Goal: Task Accomplishment & Management: Manage account settings

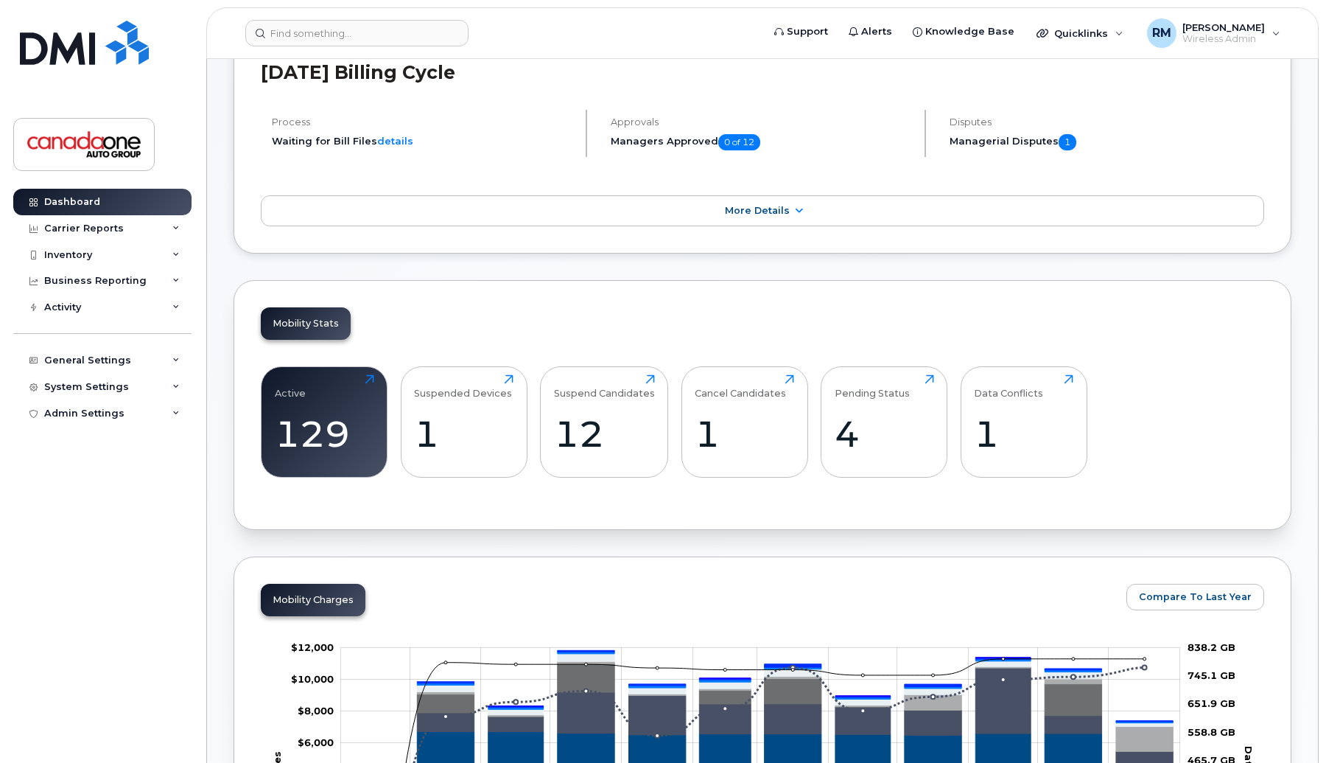
scroll to position [97, 0]
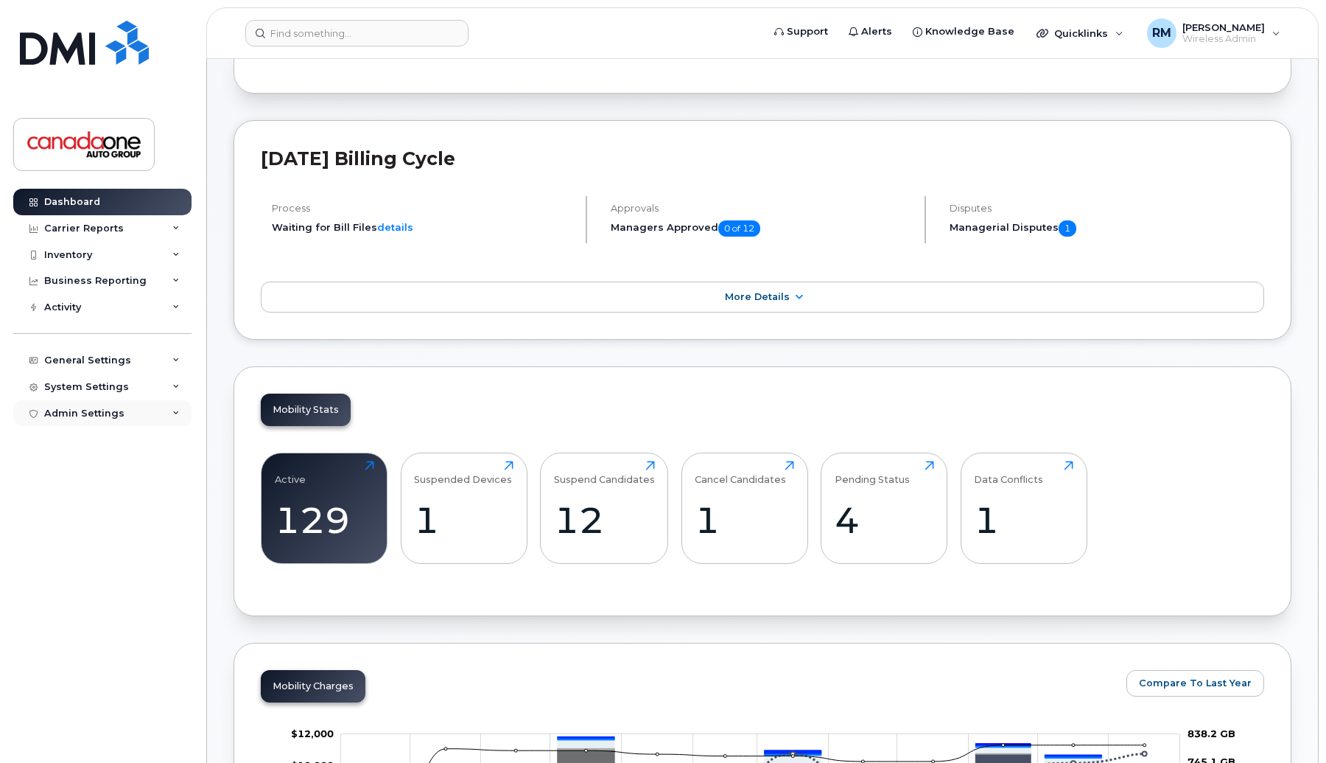
click at [115, 403] on div "Admin Settings" at bounding box center [102, 413] width 178 height 27
click at [92, 396] on div "System Settings" at bounding box center [102, 387] width 178 height 27
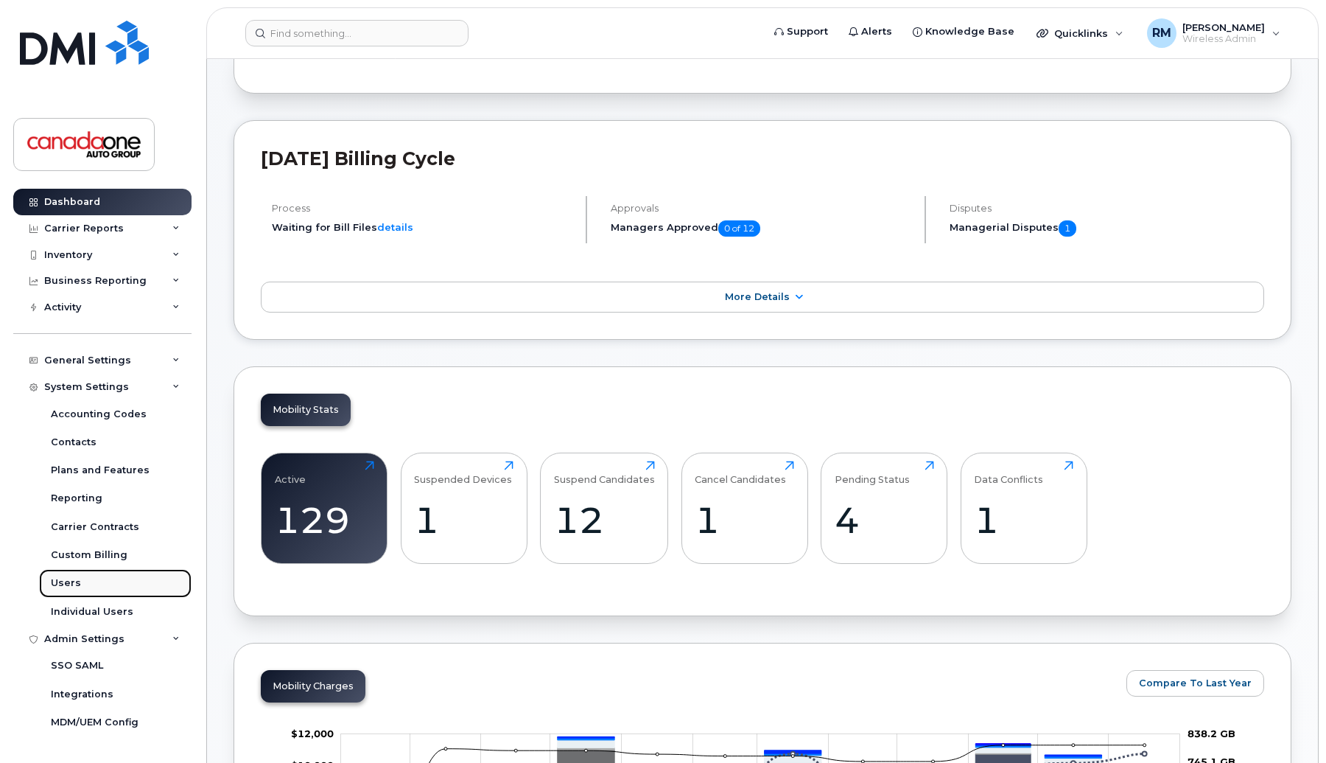
click at [78, 581] on link "Users" at bounding box center [115, 583] width 153 height 28
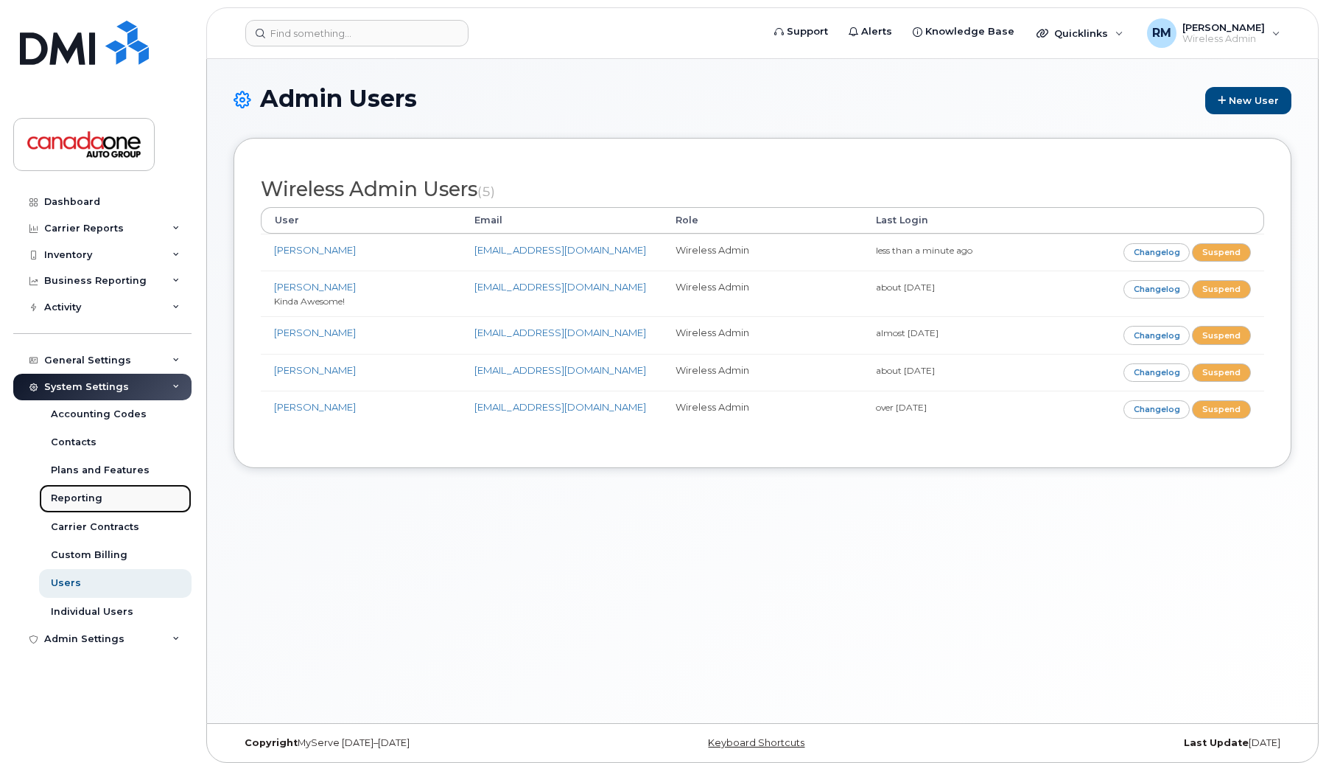
click at [94, 487] on link "Reporting" at bounding box center [115, 498] width 153 height 28
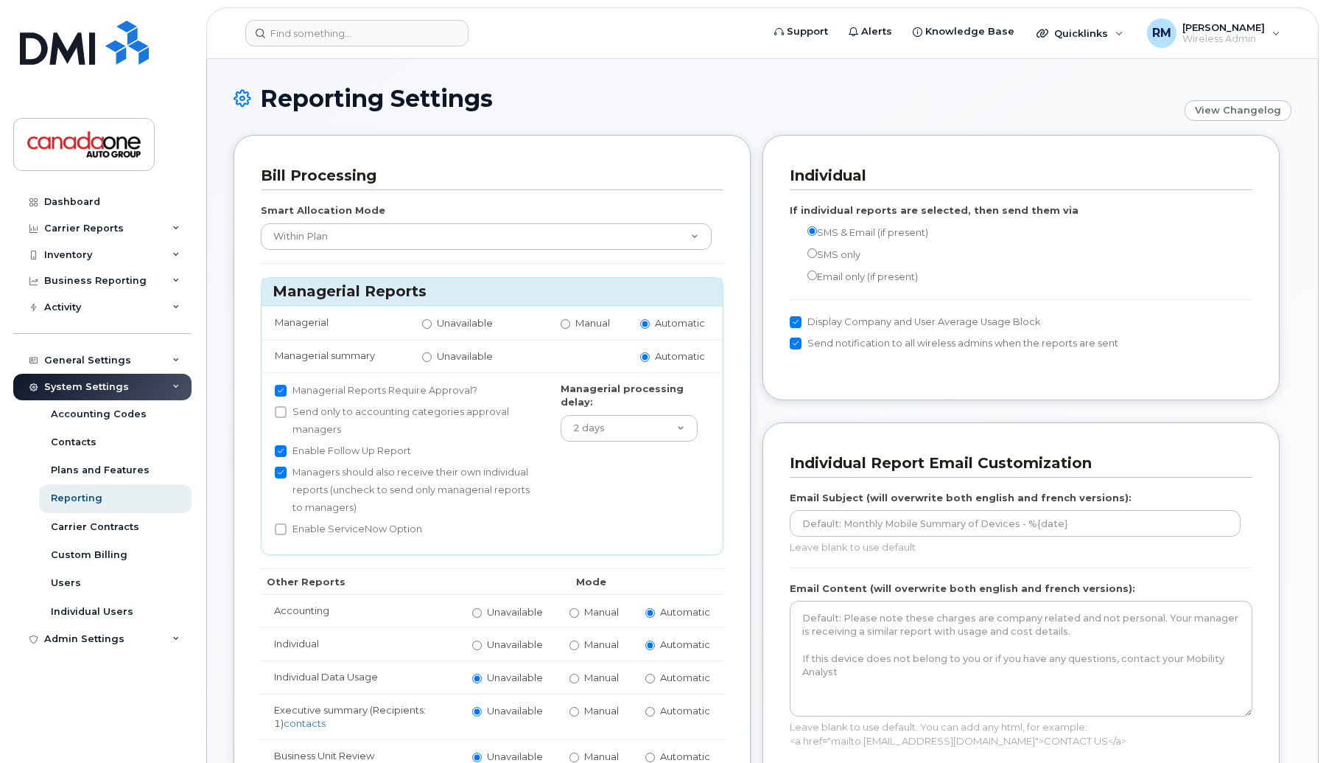
click at [284, 391] on input "Managerial Reports Require Approval?" at bounding box center [281, 391] width 12 height 12
checkbox input "false"
click at [280, 466] on input "Managers should also receive their own individual reports (uncheck to send only…" at bounding box center [281, 472] width 12 height 12
checkbox input "false"
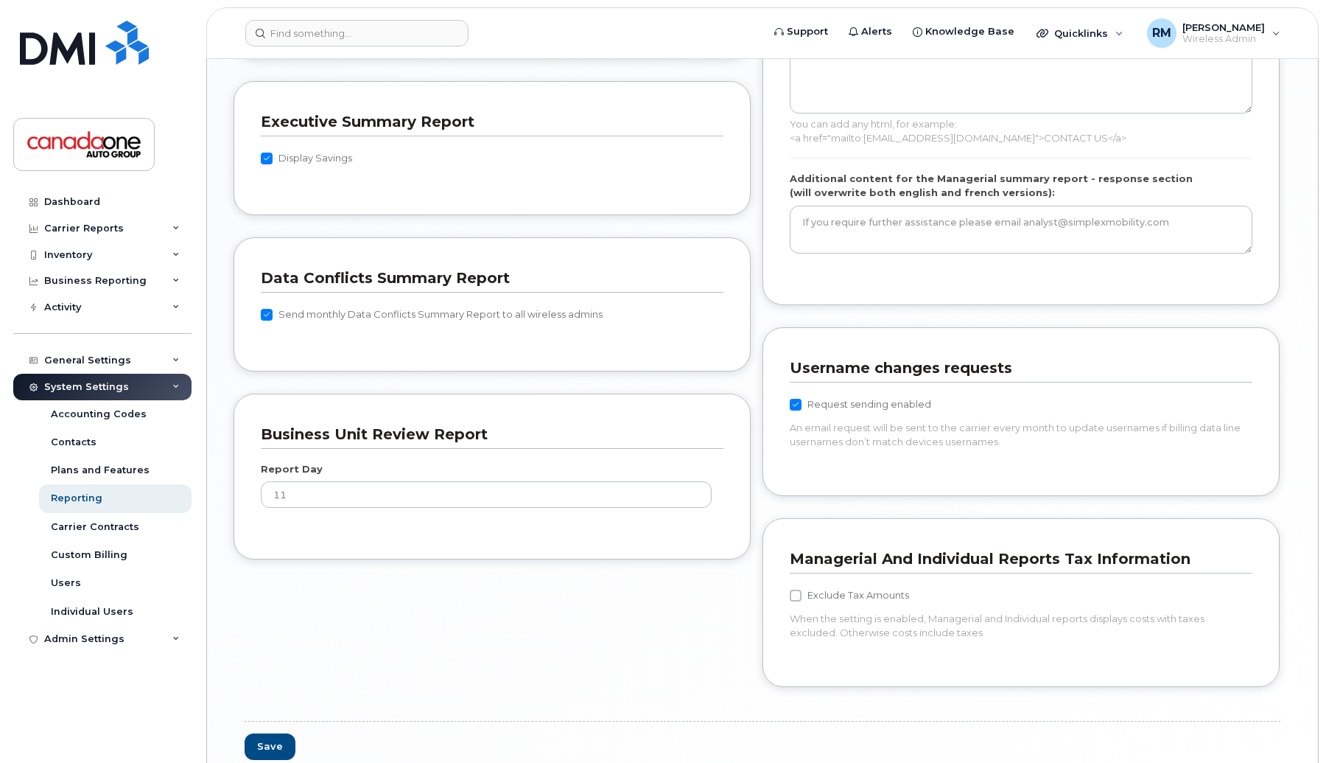
scroll to position [1158, 0]
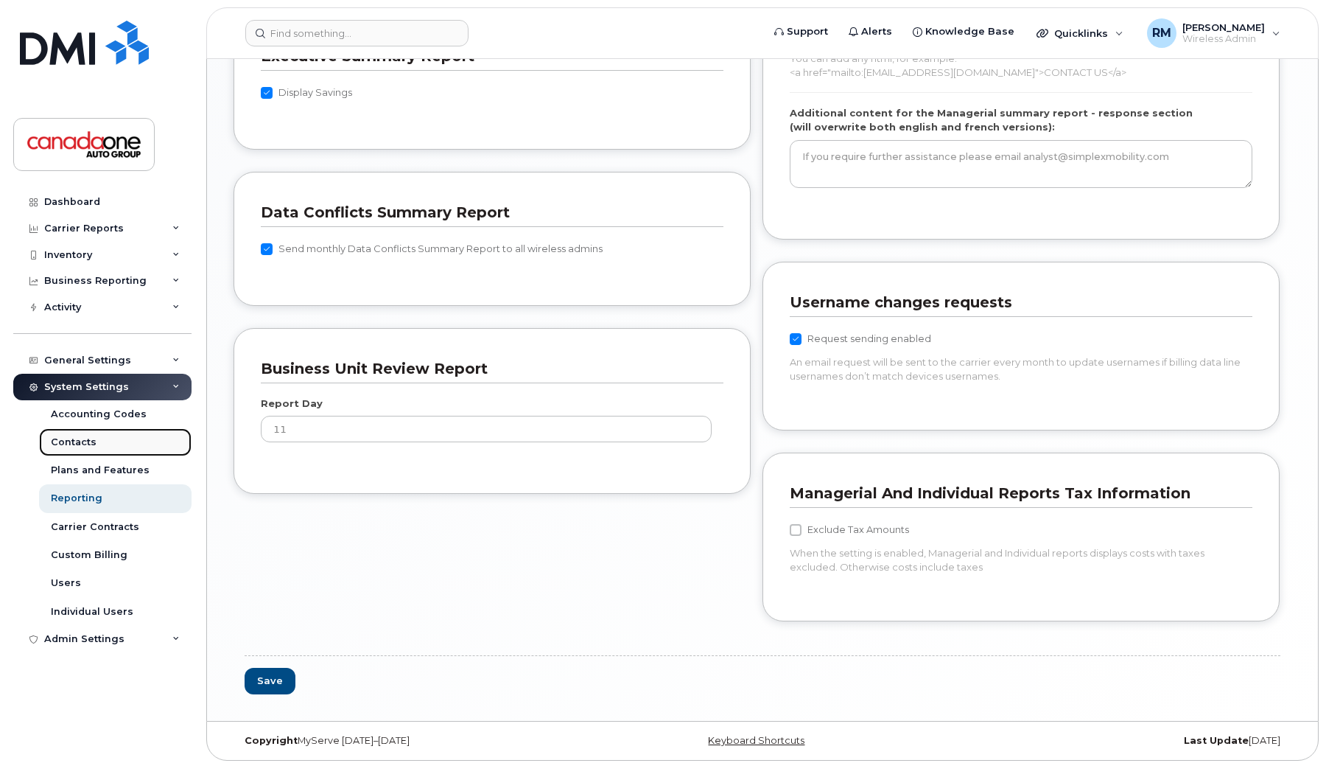
click at [94, 433] on link "Contacts" at bounding box center [115, 442] width 153 height 28
